Goal: Find specific page/section: Find specific page/section

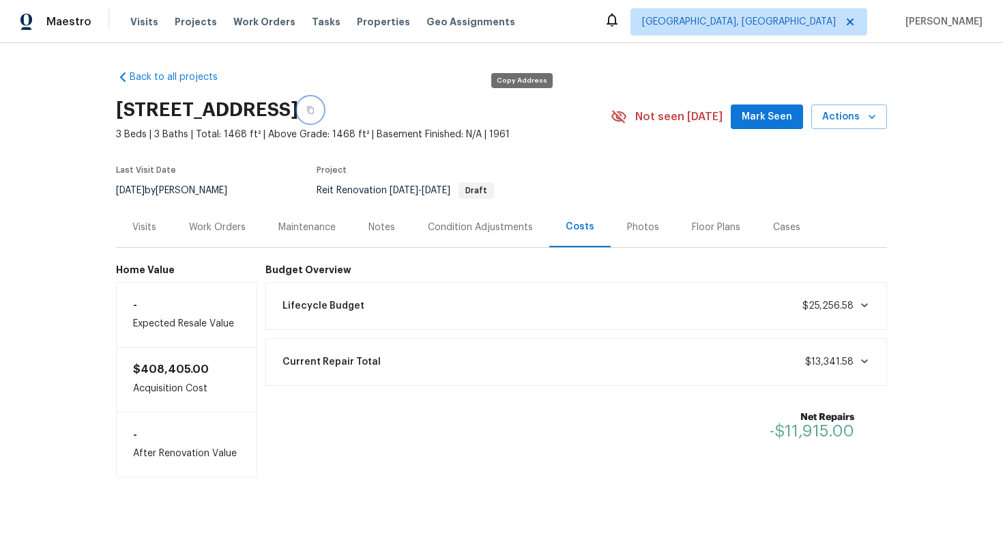
click at [323, 104] on button "button" at bounding box center [310, 110] width 25 height 25
click at [315, 112] on icon "button" at bounding box center [310, 110] width 8 height 8
click at [197, 229] on div "Work Orders" at bounding box center [217, 227] width 57 height 14
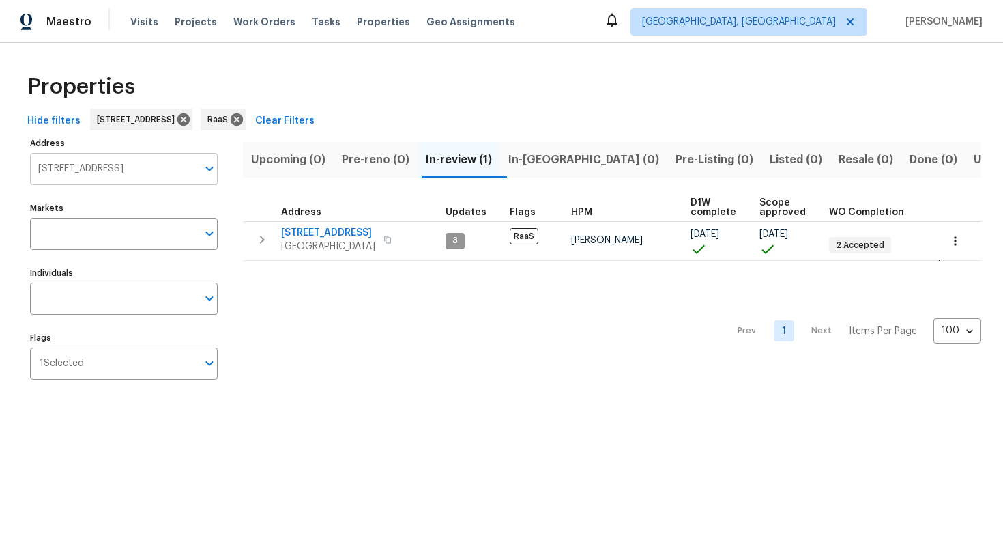
click at [94, 164] on input "[STREET_ADDRESS]" at bounding box center [113, 169] width 167 height 32
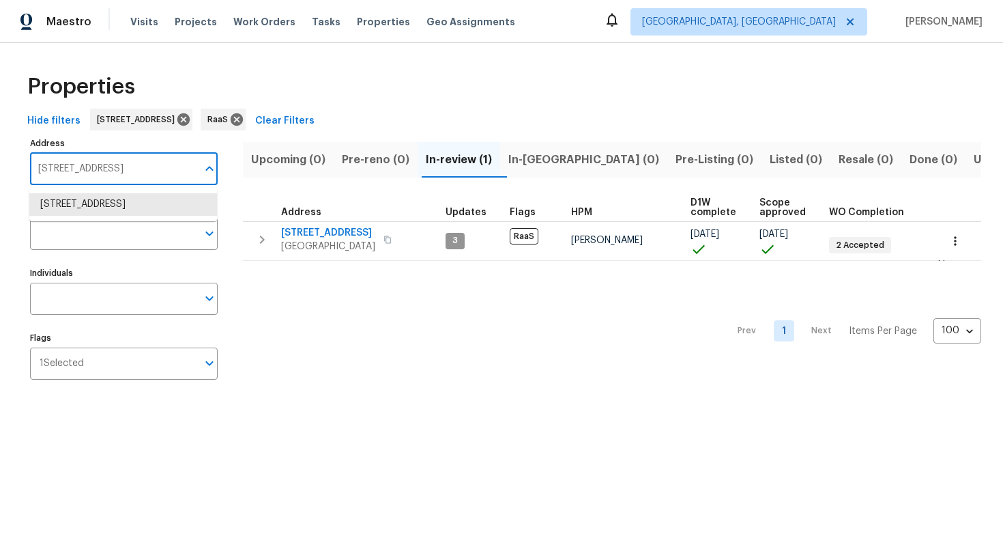
paste input "[STREET_ADDRESS]"
type input "[STREET_ADDRESS]"
click at [100, 212] on li "[STREET_ADDRESS]" at bounding box center [123, 204] width 188 height 23
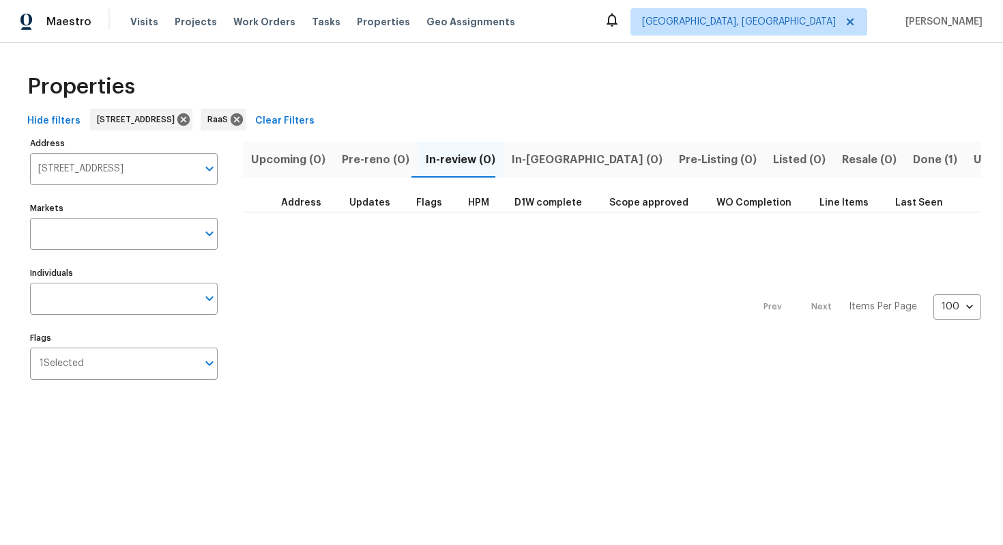
click at [913, 150] on span "Done (1)" at bounding box center [935, 159] width 44 height 19
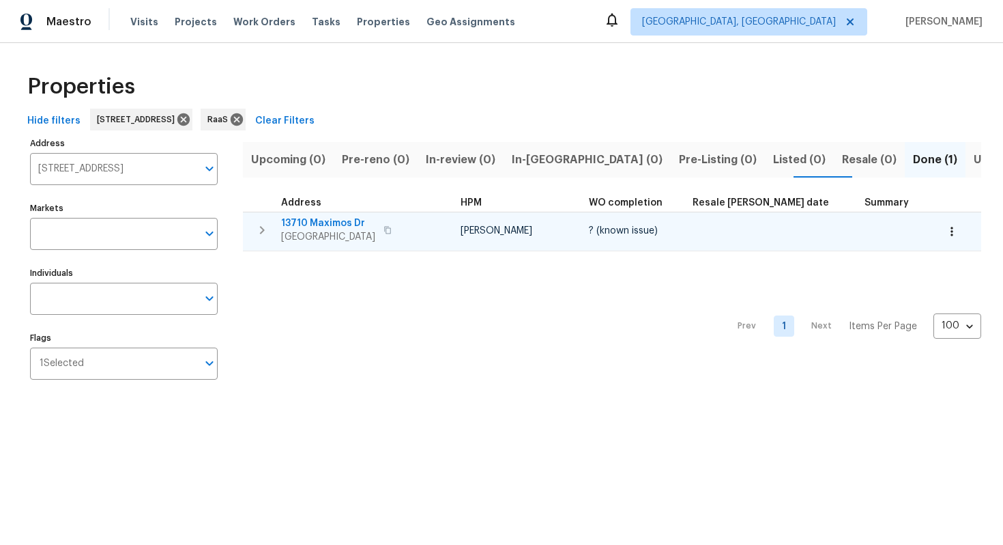
click at [320, 219] on span "13710 Maximos Dr" at bounding box center [328, 223] width 94 height 14
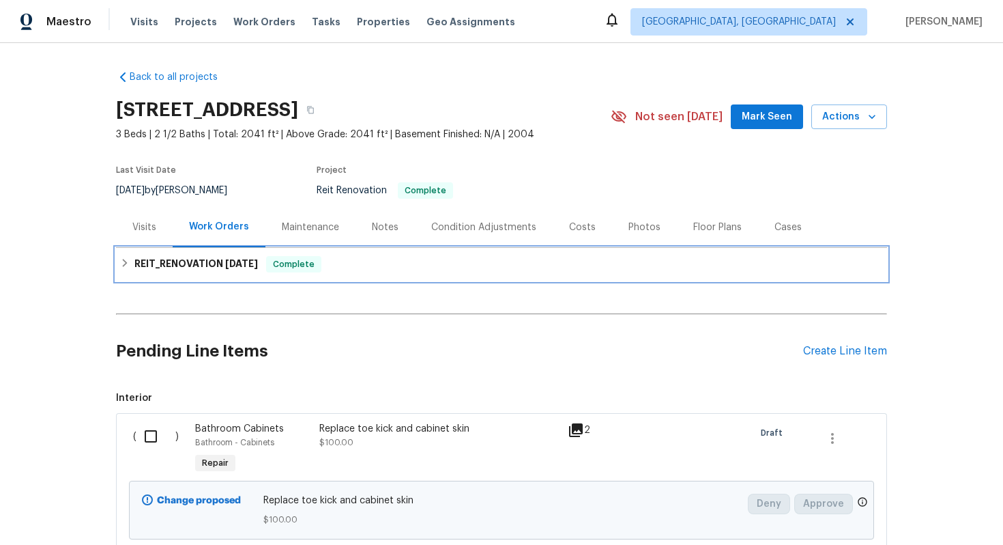
click at [311, 259] on span "Complete" at bounding box center [293, 264] width 53 height 14
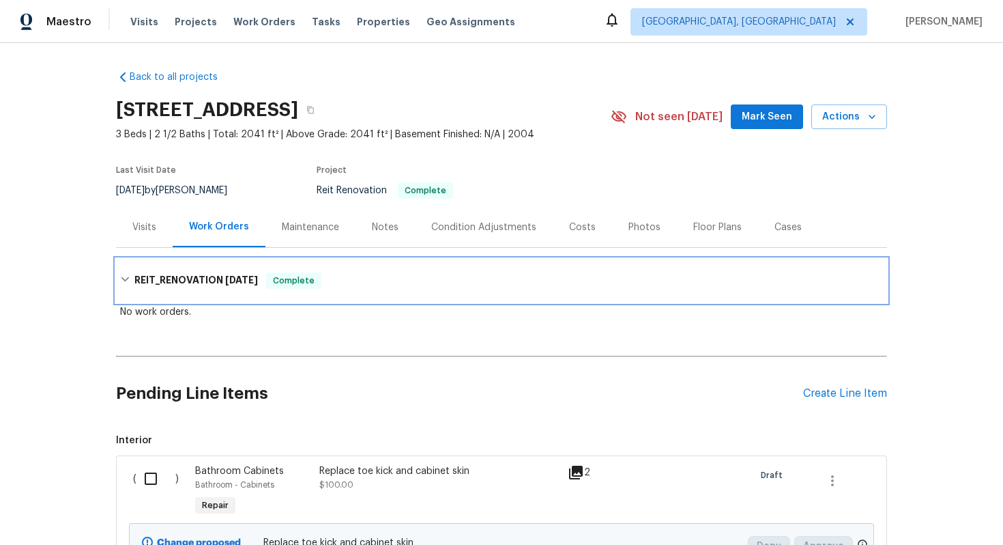
click at [364, 278] on div "REIT_RENOVATION 9/9/25 Complete" at bounding box center [501, 280] width 763 height 16
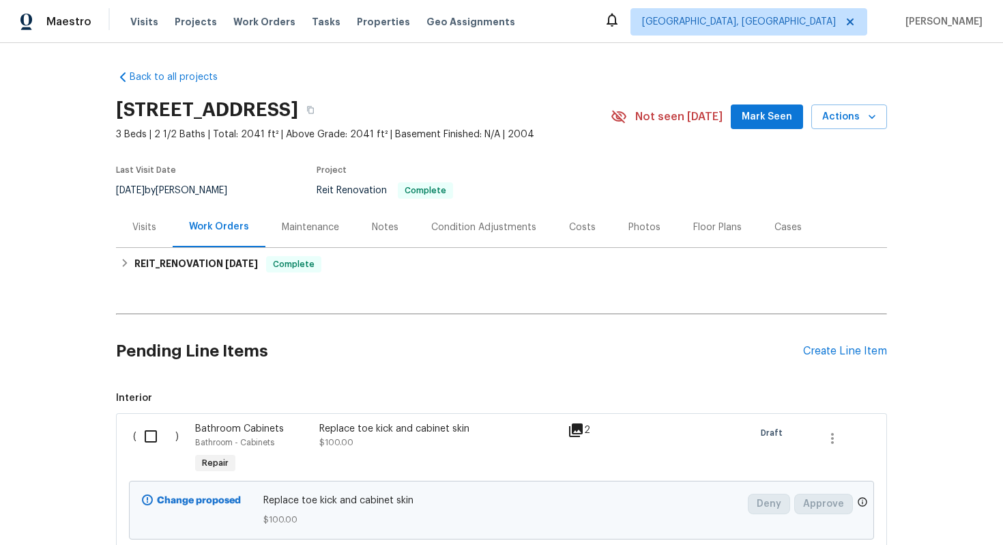
click at [569, 228] on div "Costs" at bounding box center [582, 227] width 27 height 14
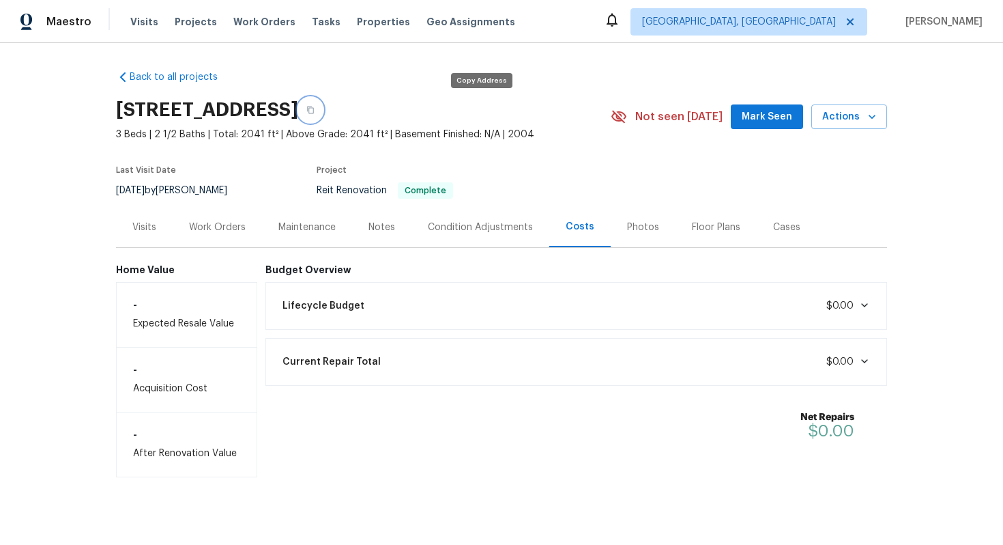
click at [314, 107] on icon "button" at bounding box center [310, 110] width 7 height 8
